Goal: Task Accomplishment & Management: Use online tool/utility

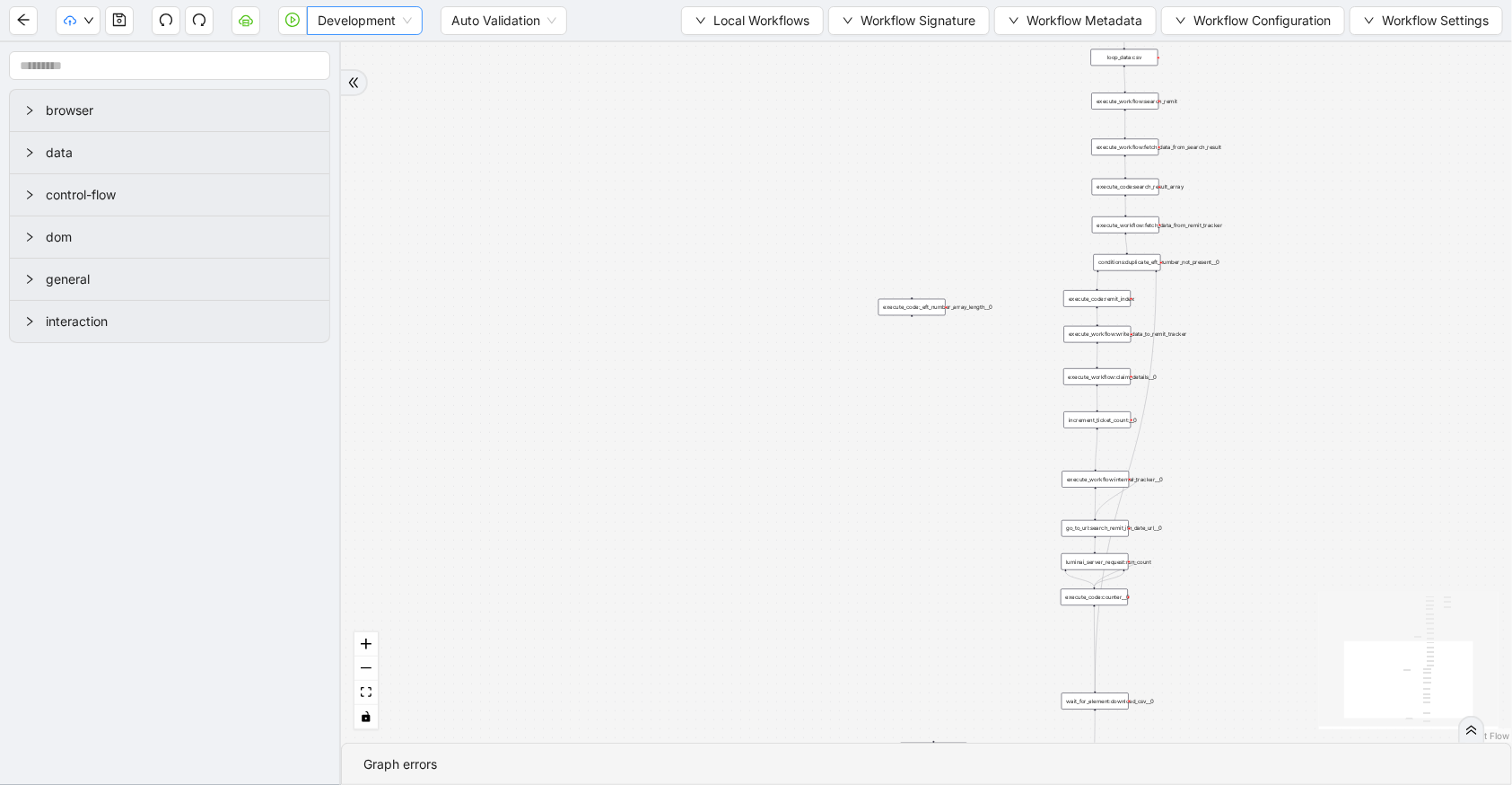
click at [313, 16] on div "Development" at bounding box center [365, 21] width 116 height 29
click at [333, 81] on div "Production" at bounding box center [364, 85] width 87 height 20
click at [251, 20] on icon "cloud-server" at bounding box center [246, 19] width 14 height 14
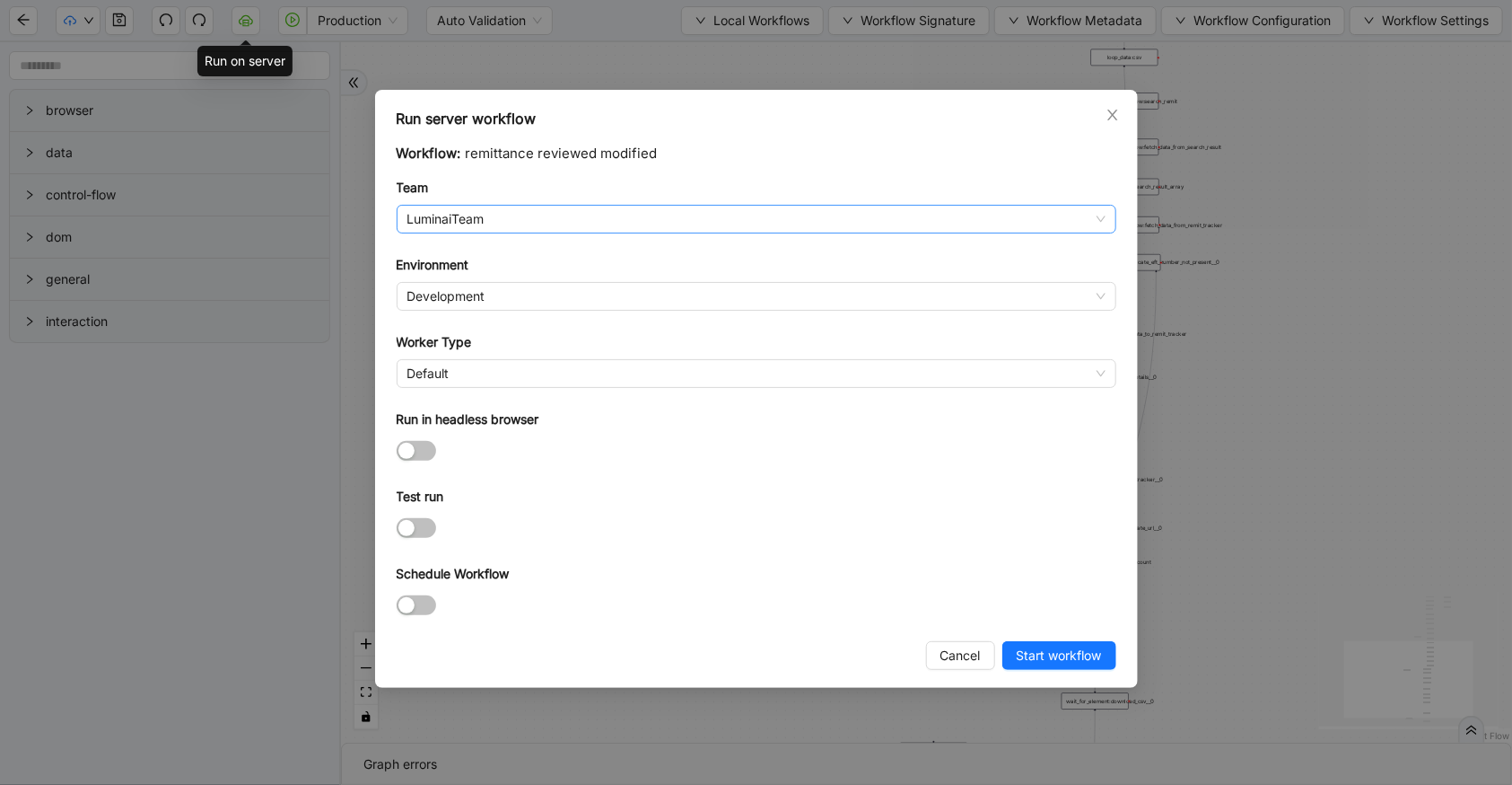
click at [452, 224] on span "LuminaiTeam" at bounding box center [756, 219] width 698 height 27
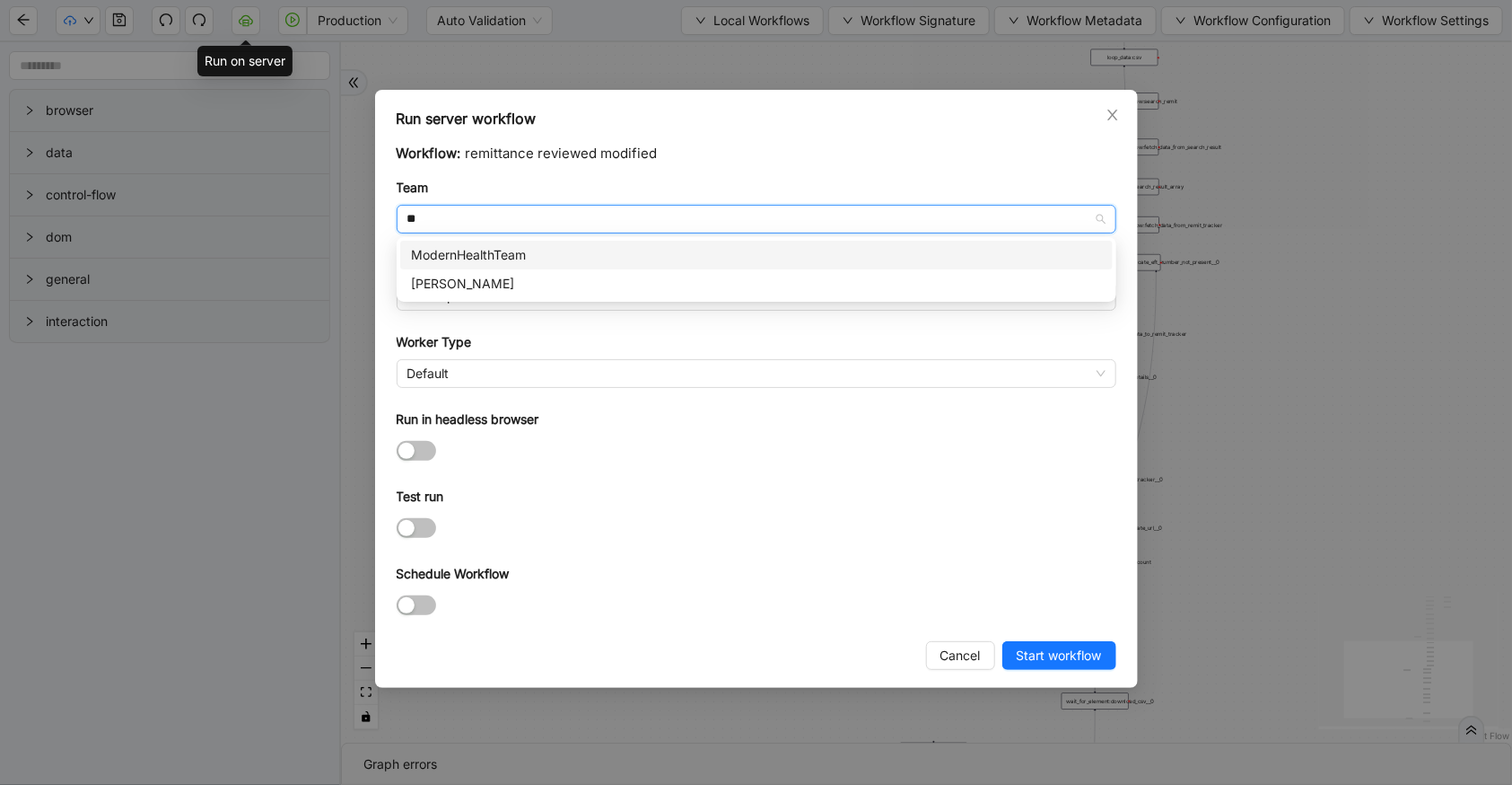
type input "***"
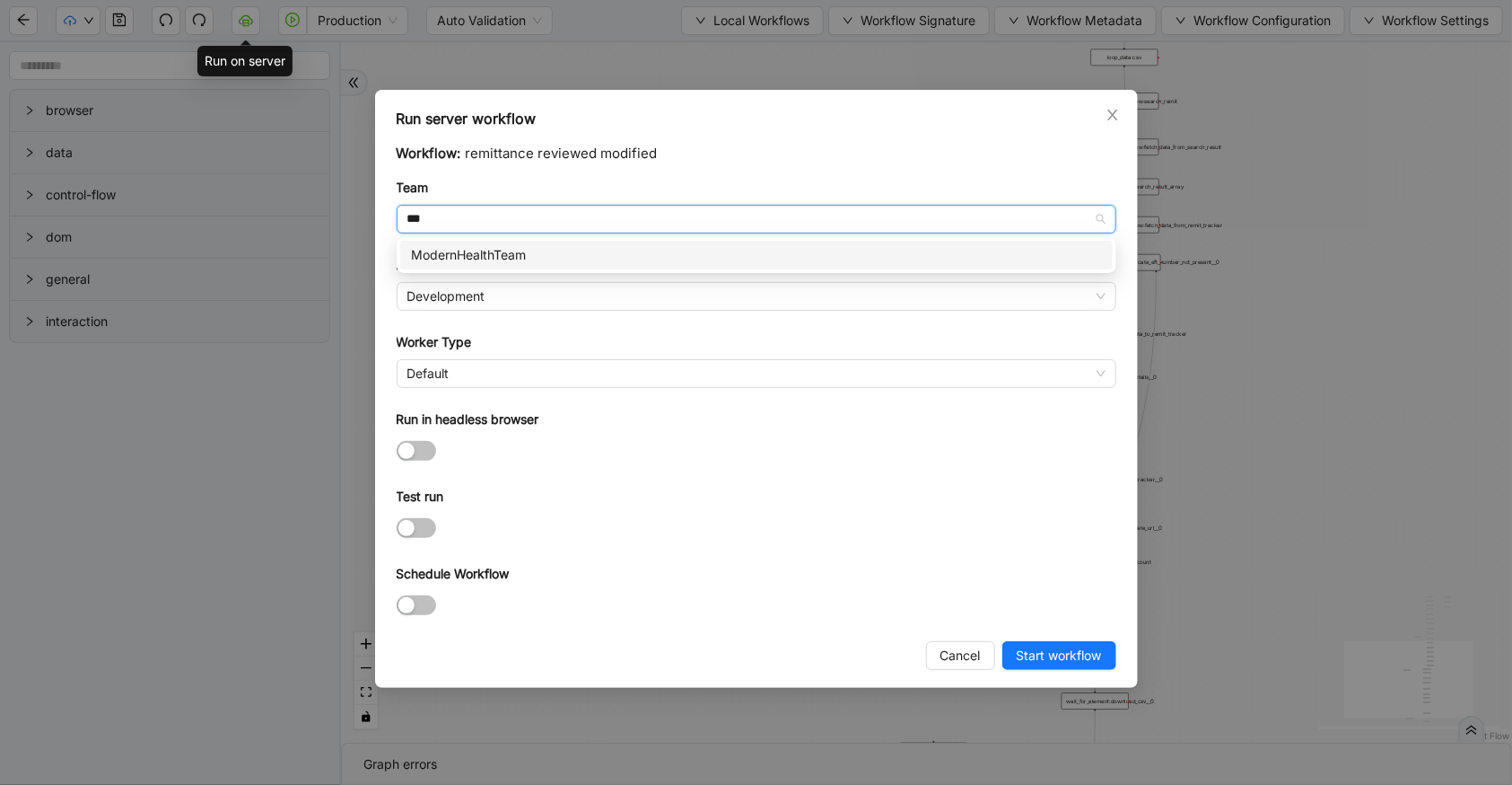
click at [457, 258] on div "ModernHealthTeam" at bounding box center [756, 255] width 691 height 20
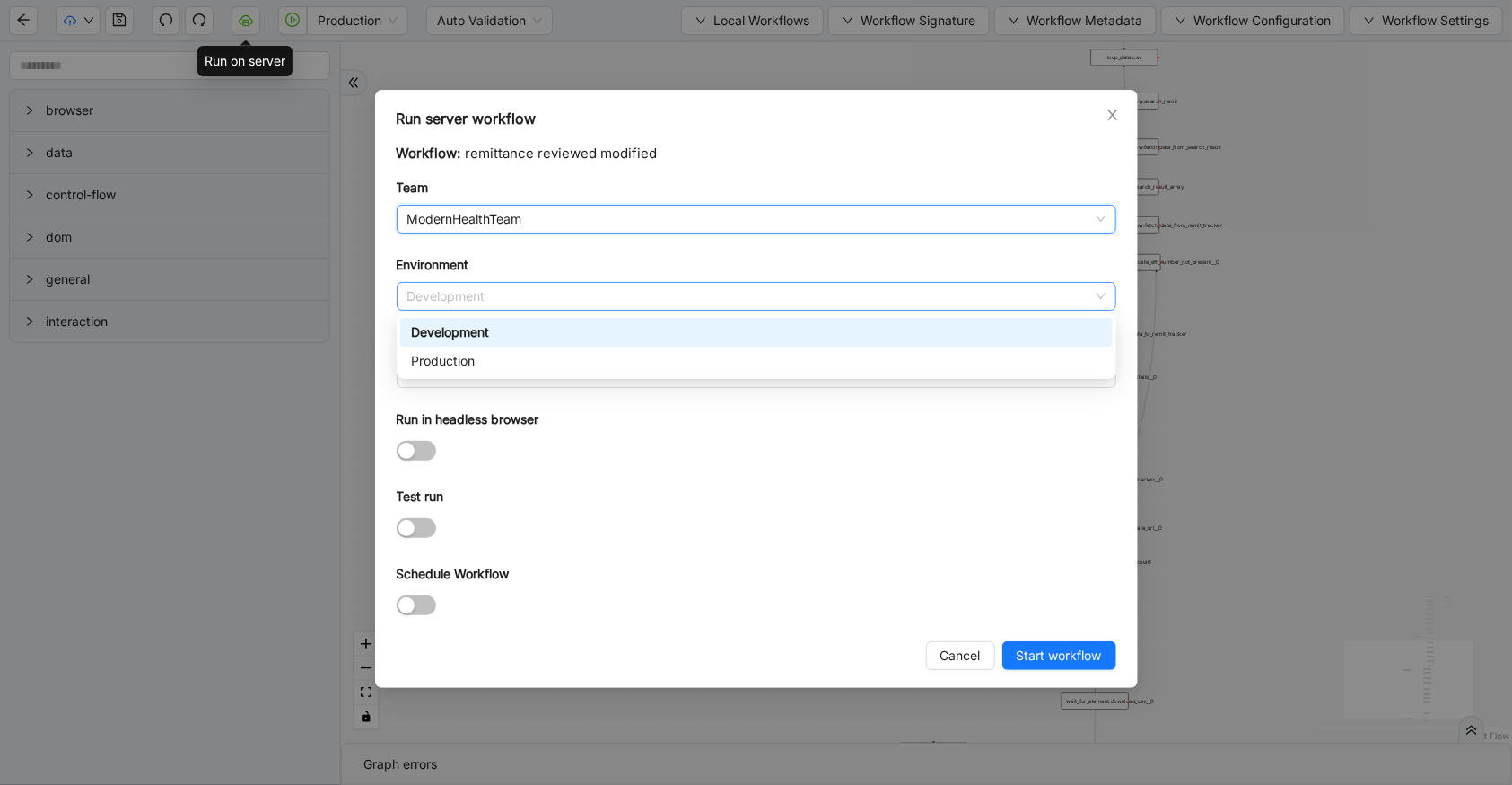
click at [465, 304] on span "Development" at bounding box center [756, 296] width 698 height 27
click at [470, 367] on div "Production" at bounding box center [756, 360] width 691 height 20
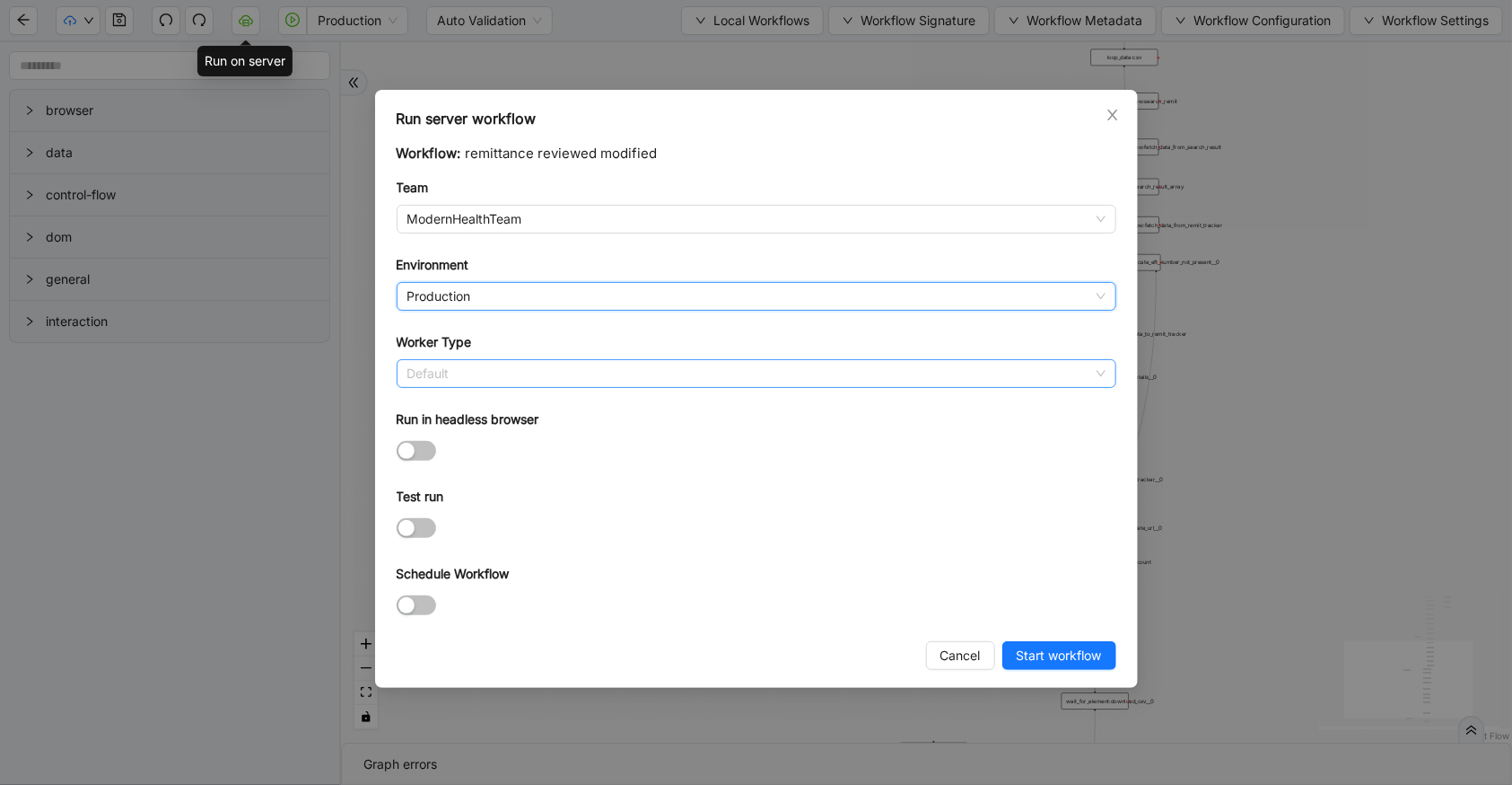
click at [463, 370] on span "Default" at bounding box center [756, 374] width 698 height 27
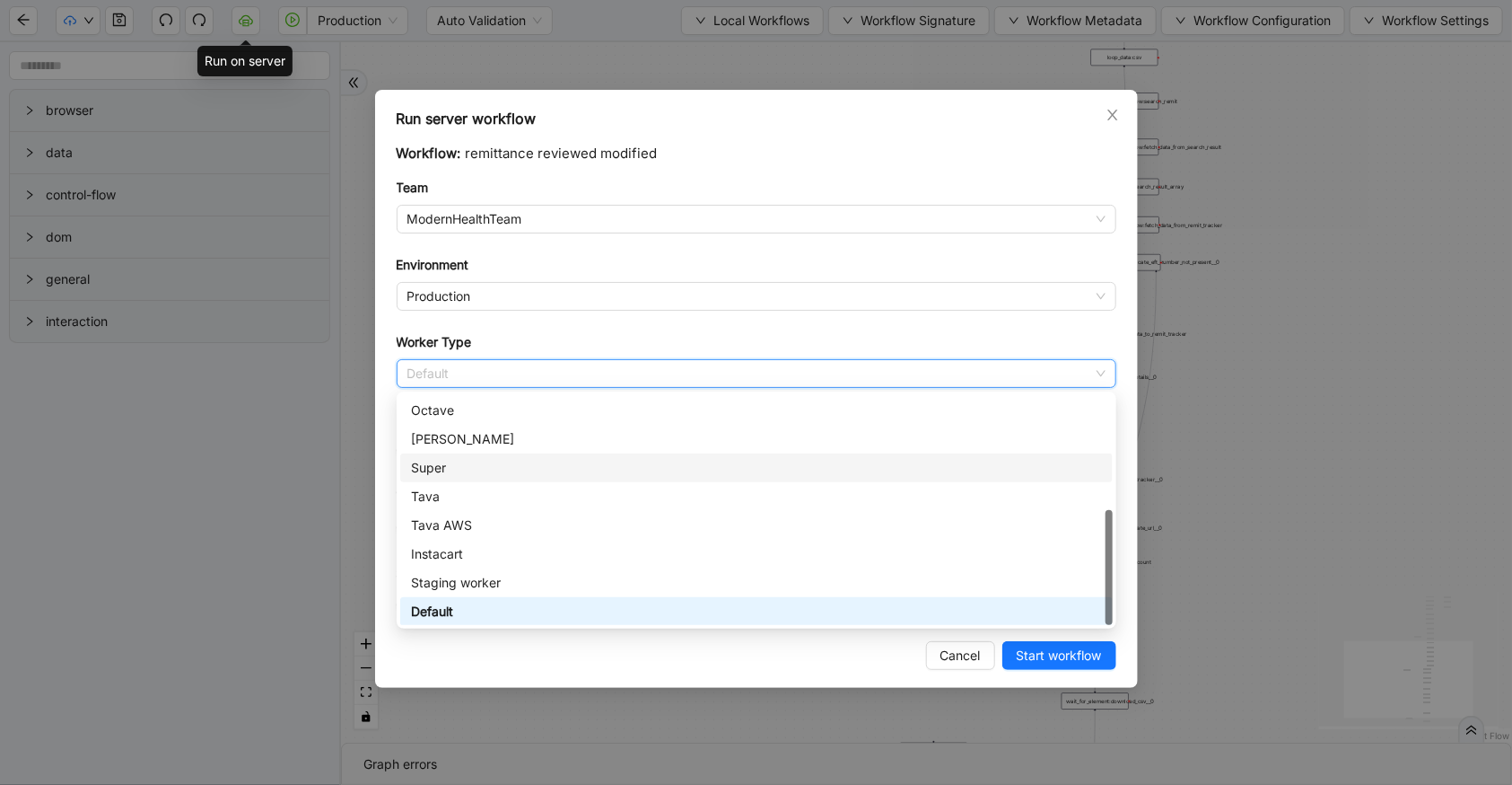
click at [452, 473] on div "Super" at bounding box center [756, 467] width 691 height 20
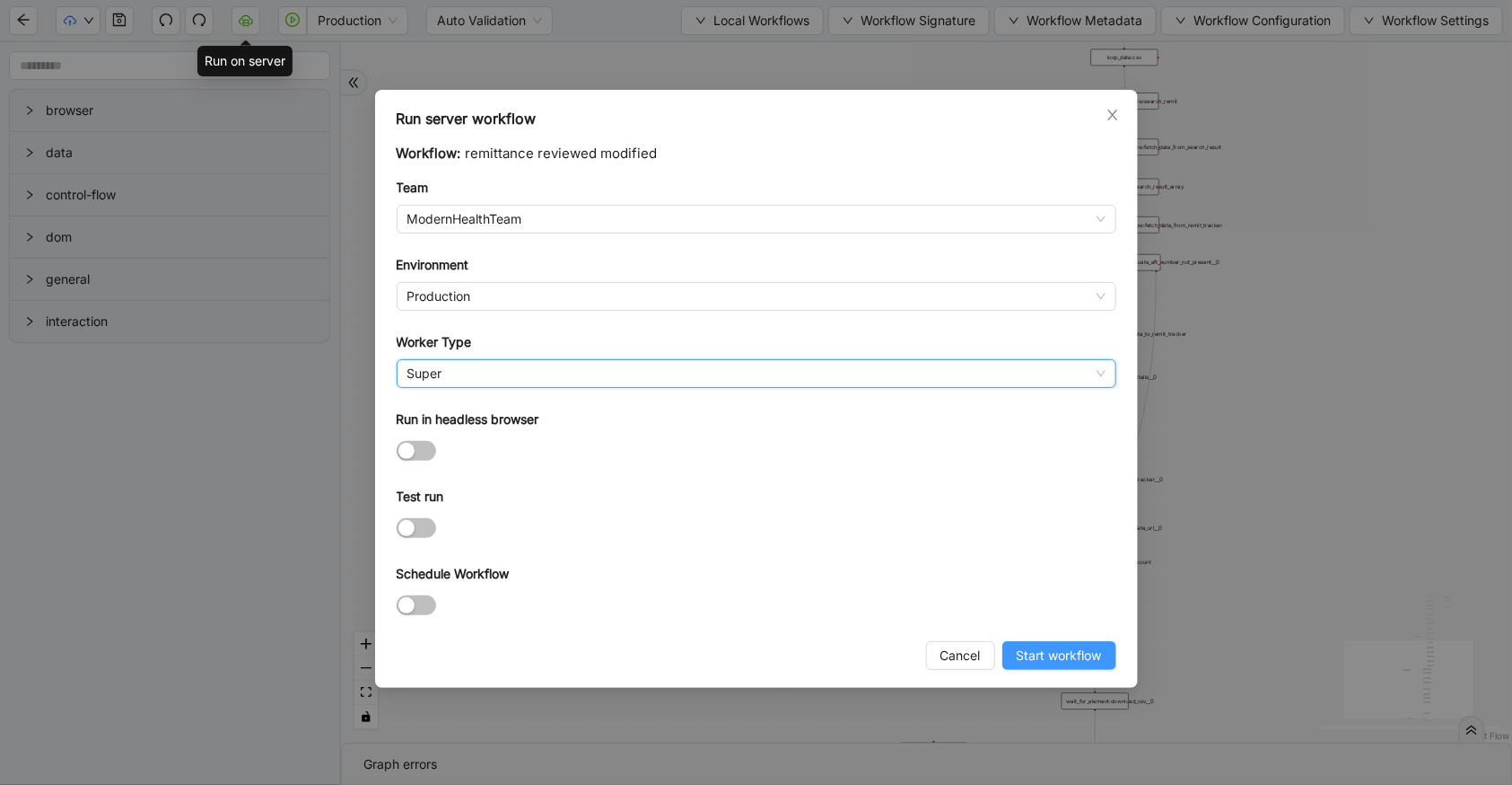
click at [1080, 662] on span "Start workflow" at bounding box center [1059, 655] width 85 height 20
